Goal: Task Accomplishment & Management: Complete application form

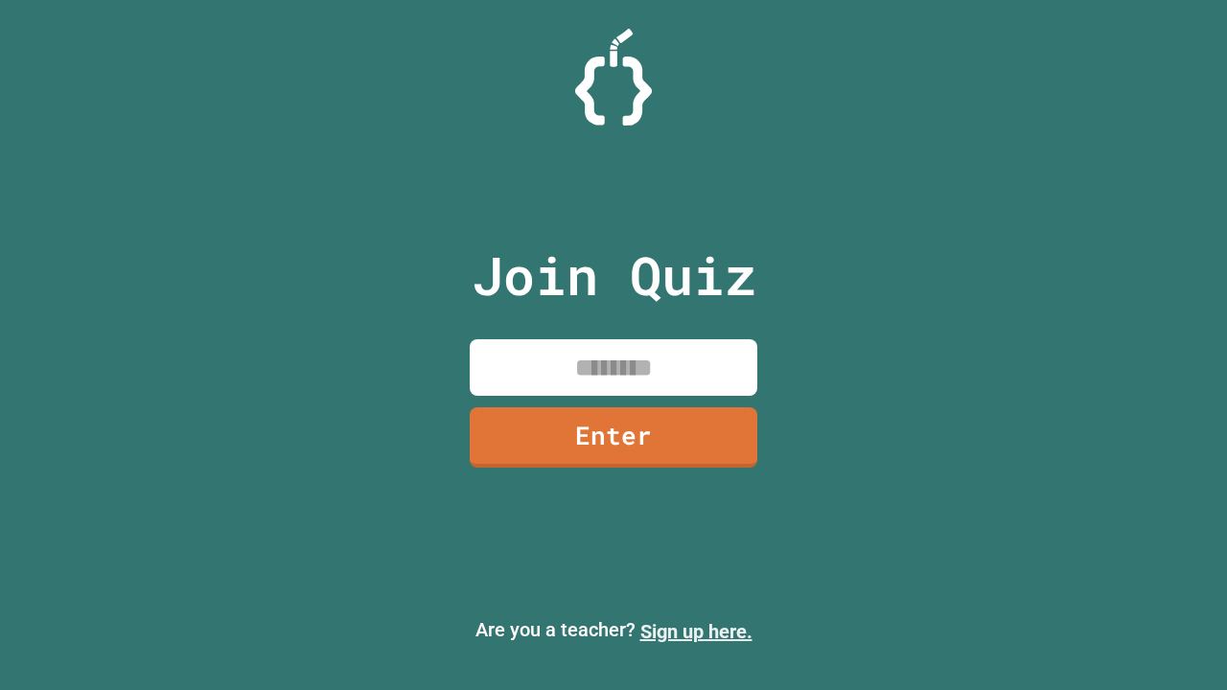
click at [696, 632] on link "Sign up here." at bounding box center [697, 631] width 112 height 23
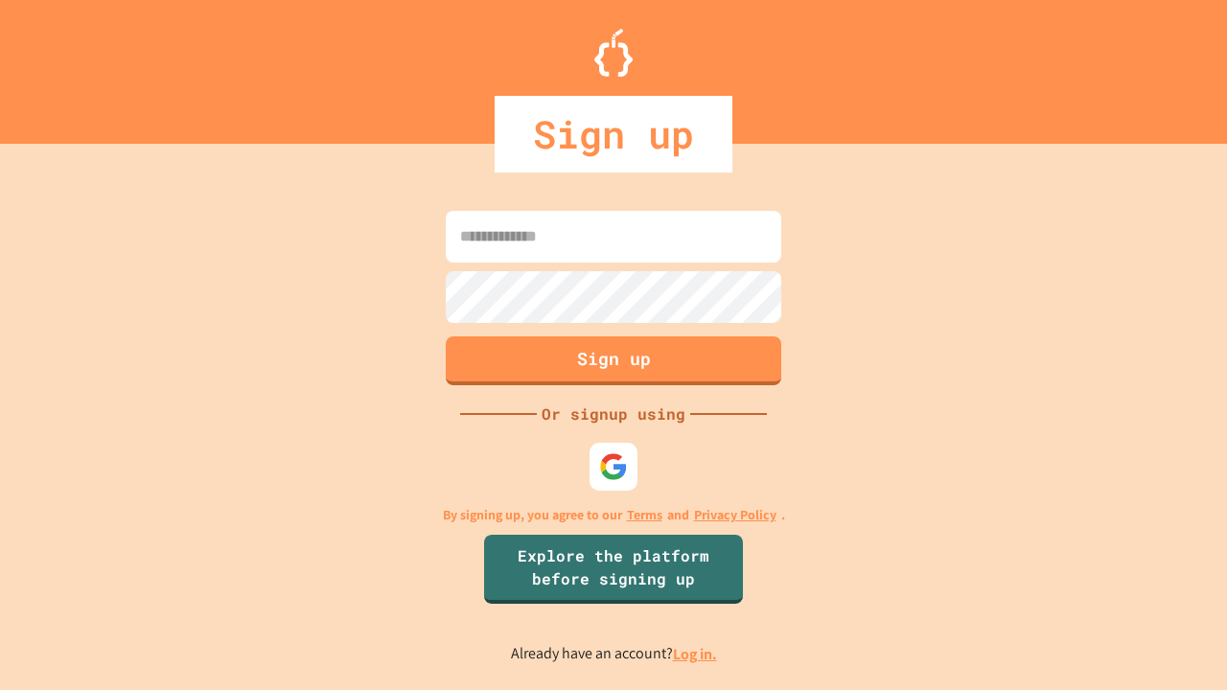
click at [696, 654] on link "Log in." at bounding box center [695, 654] width 44 height 20
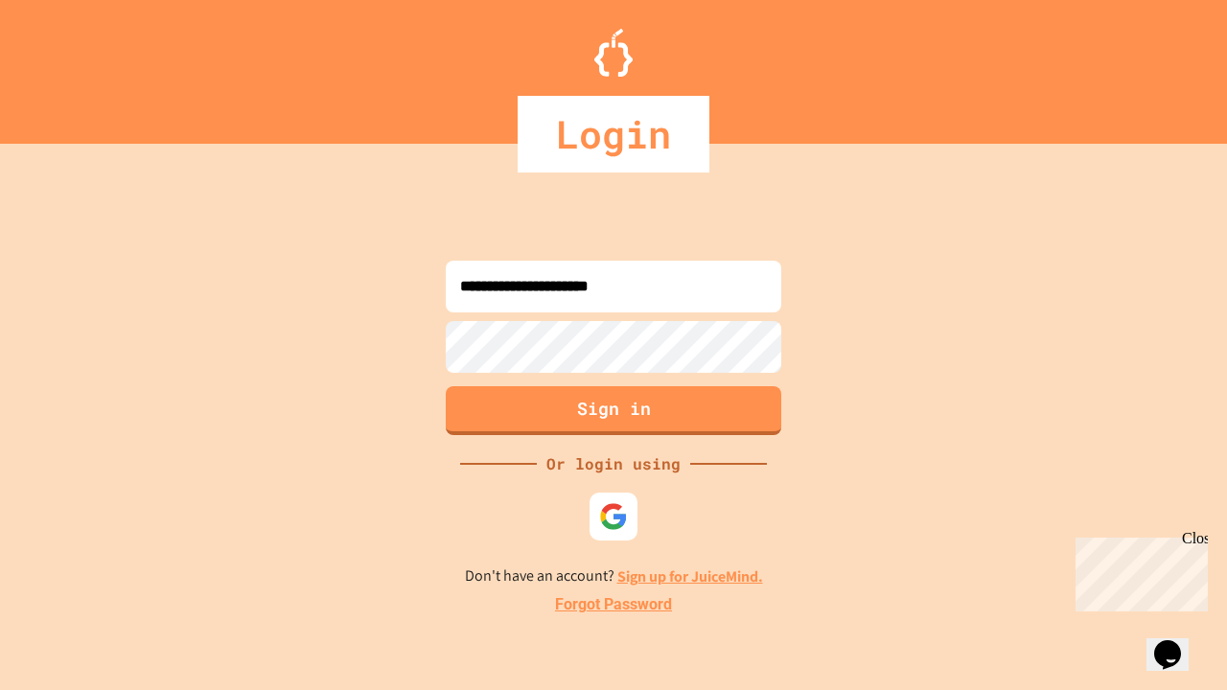
type input "**********"
